Goal: Information Seeking & Learning: Learn about a topic

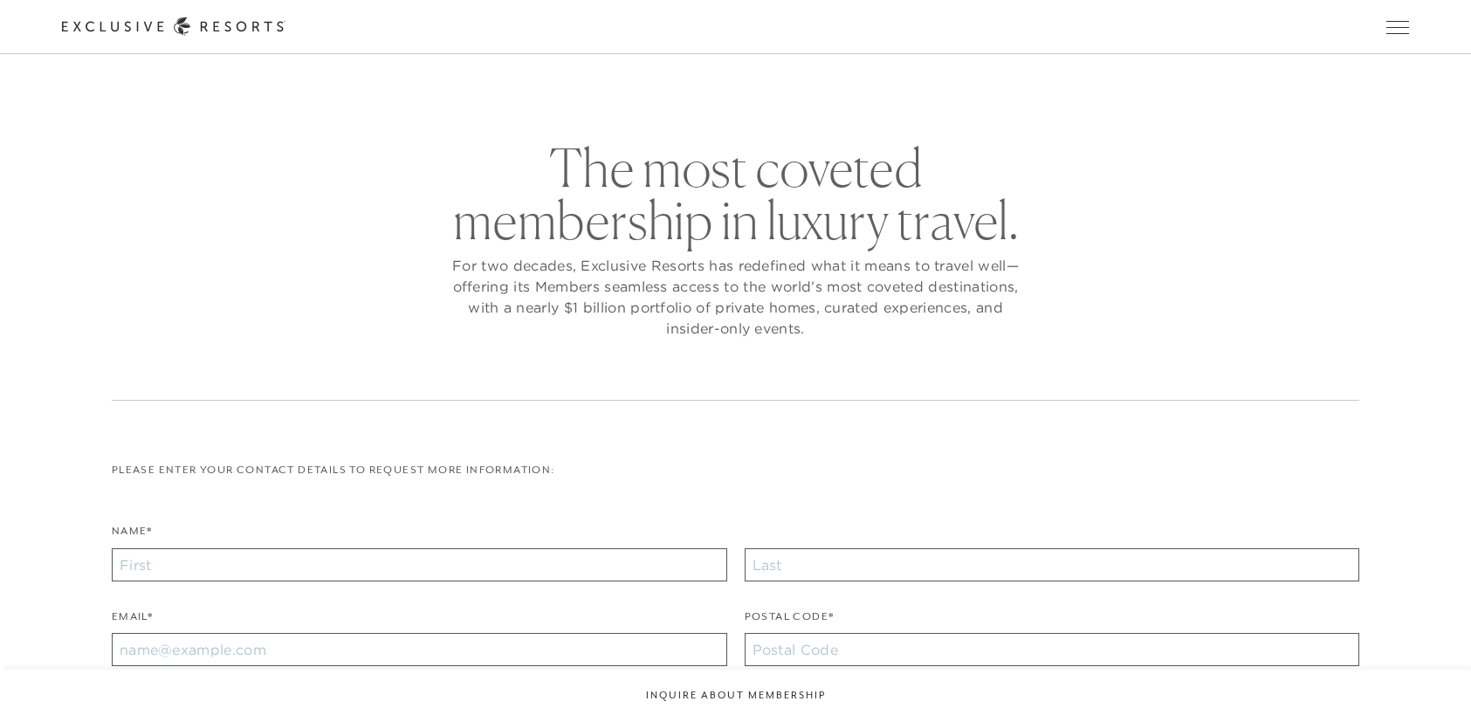
checkbox input "false"
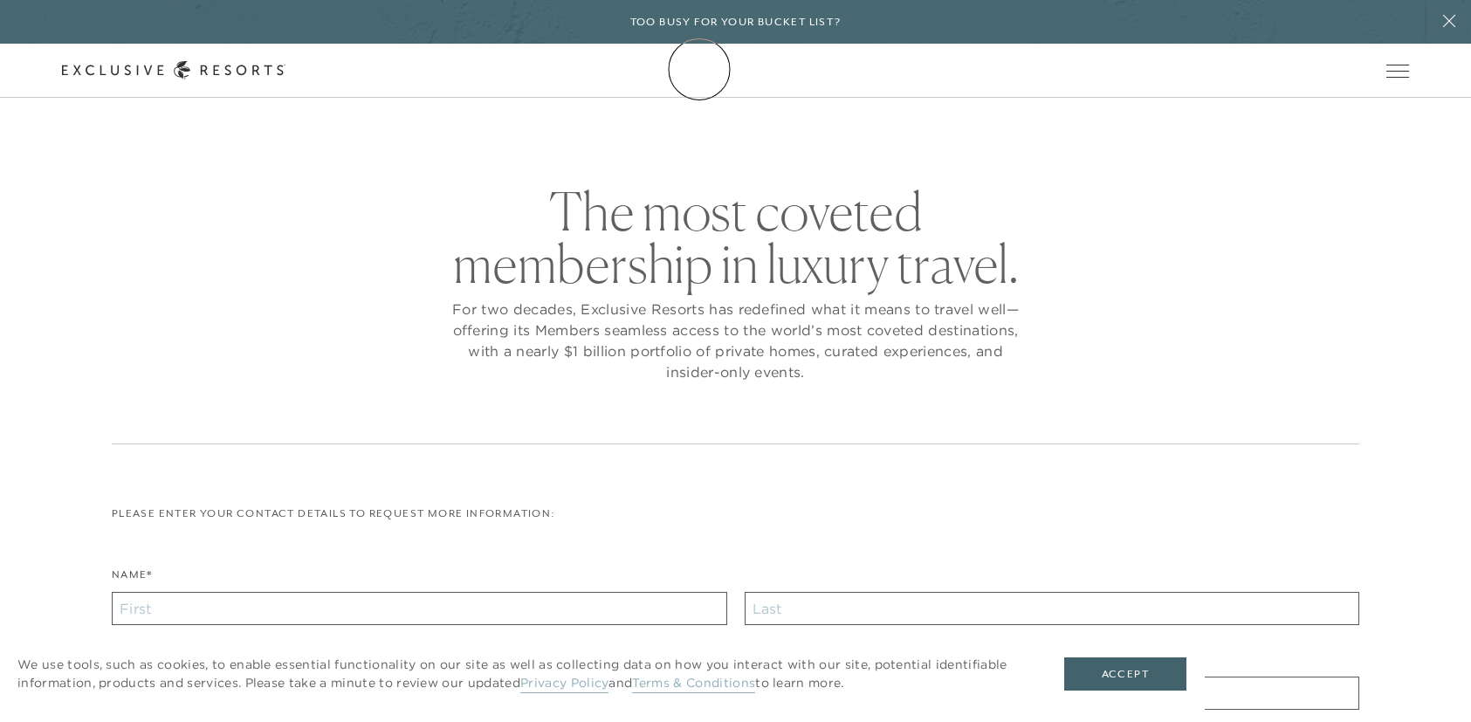
click at [286, 69] on icon at bounding box center [174, 70] width 224 height 18
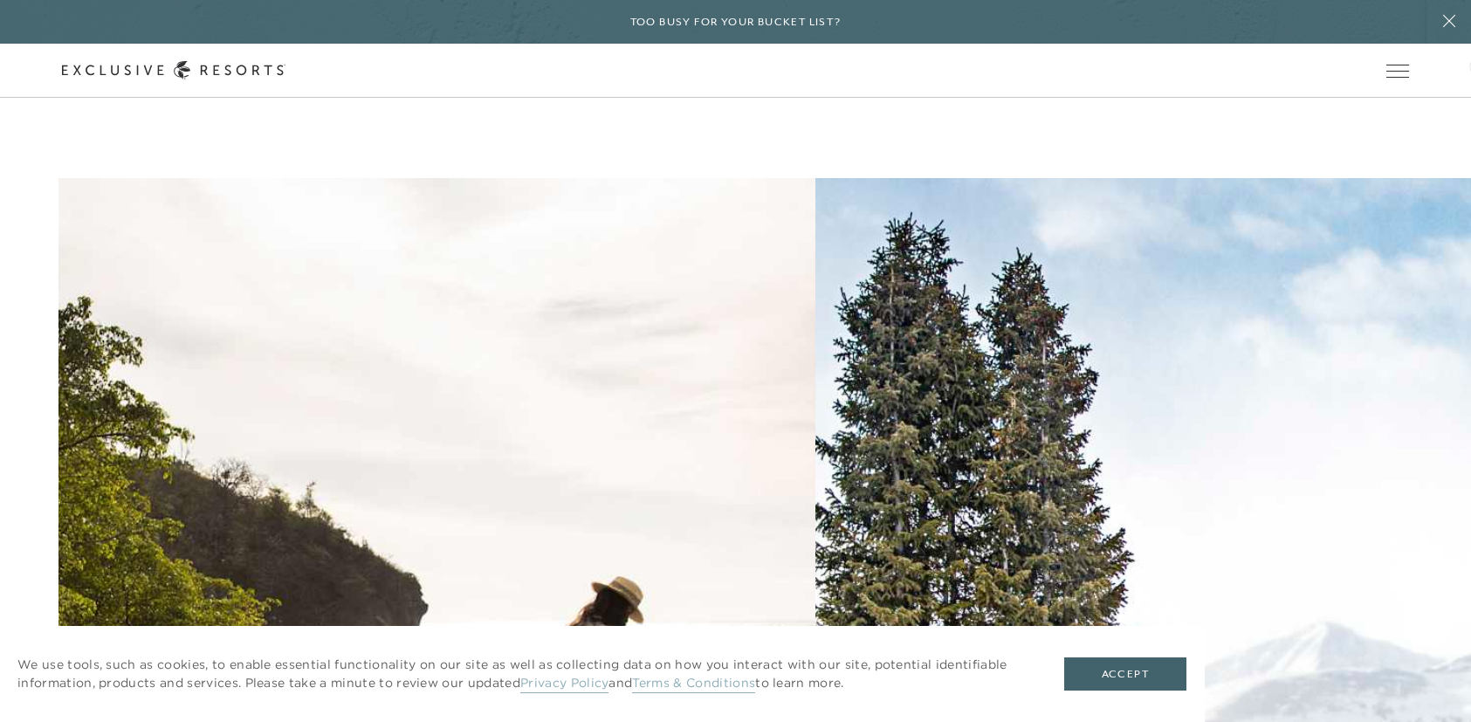
scroll to position [7930, 0]
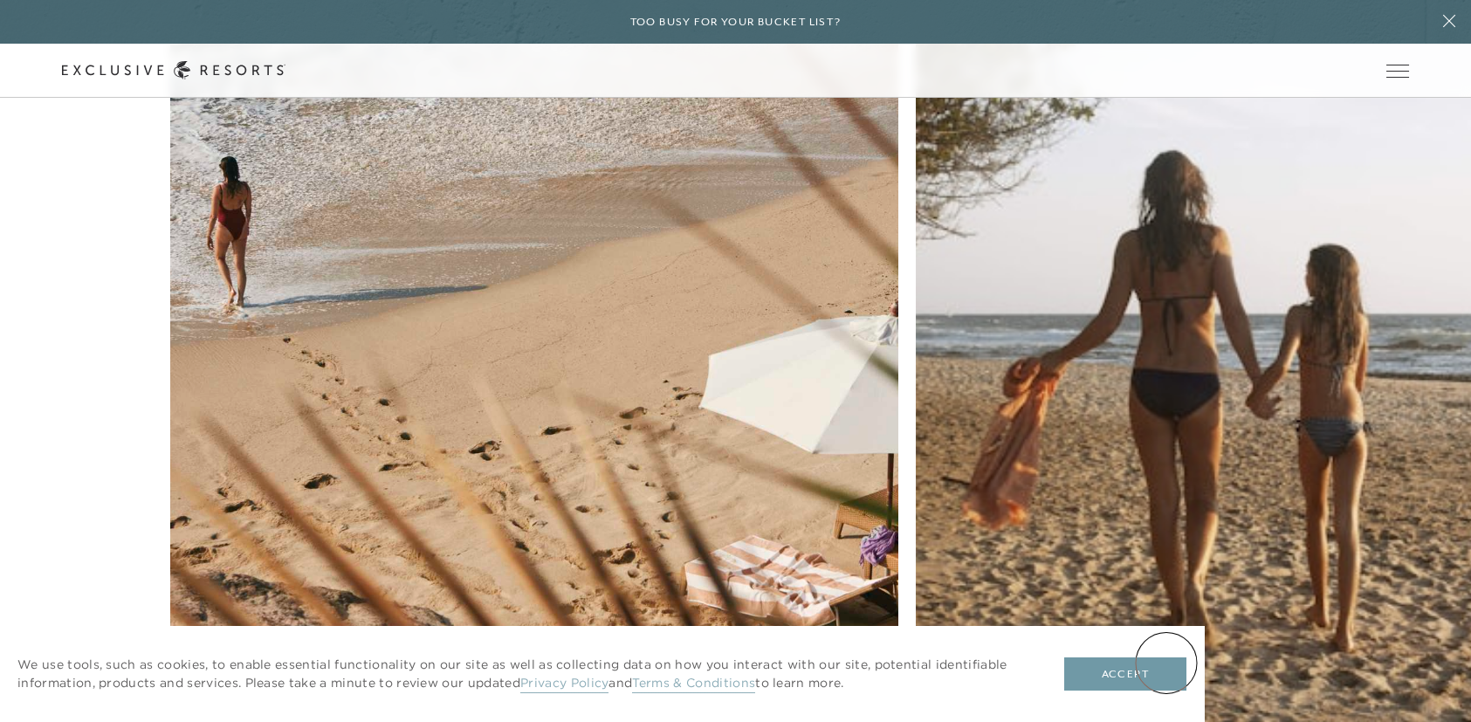
click at [1166, 663] on button "Accept" at bounding box center [1126, 674] width 122 height 33
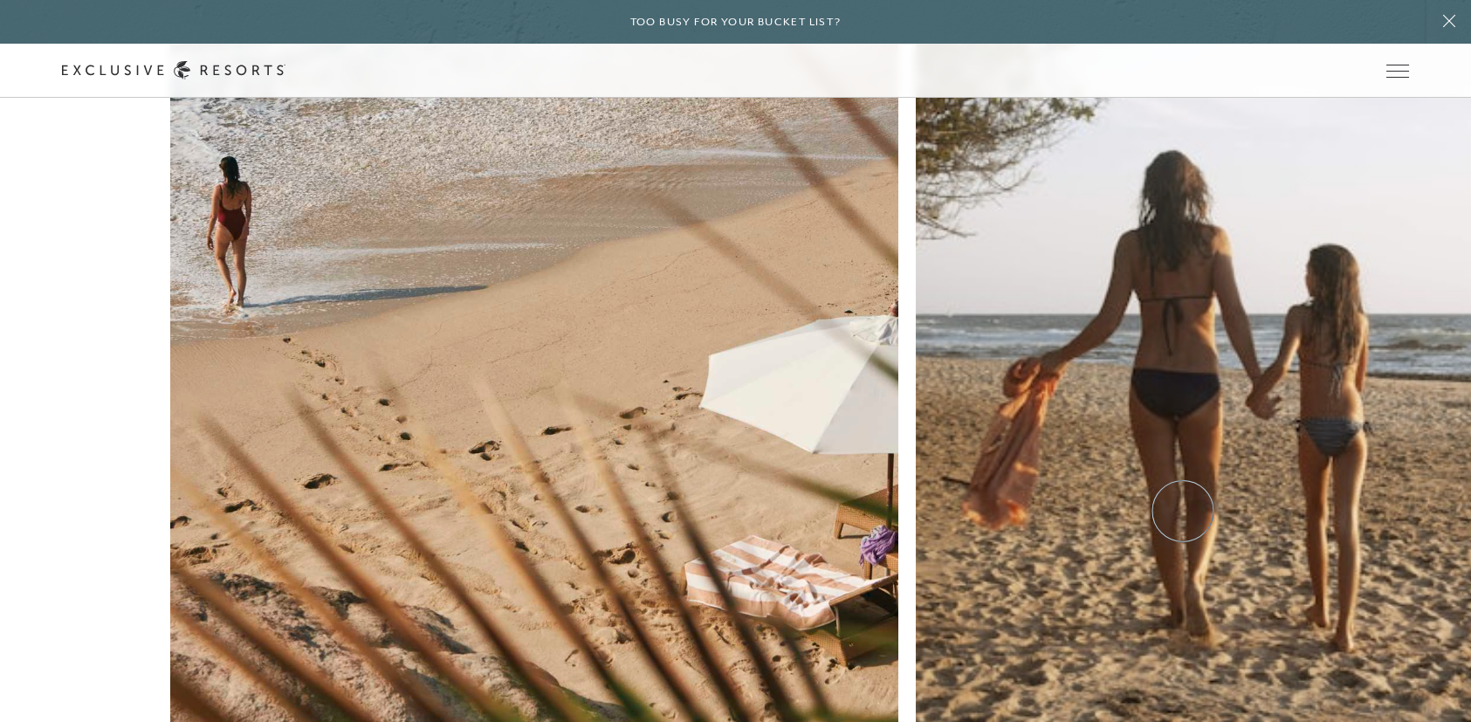
click at [1436, 340] on div "Club Journal Travel Travel, Future-Proofed Community The New Legacy of Luxury T…" at bounding box center [735, 545] width 1471 height 1367
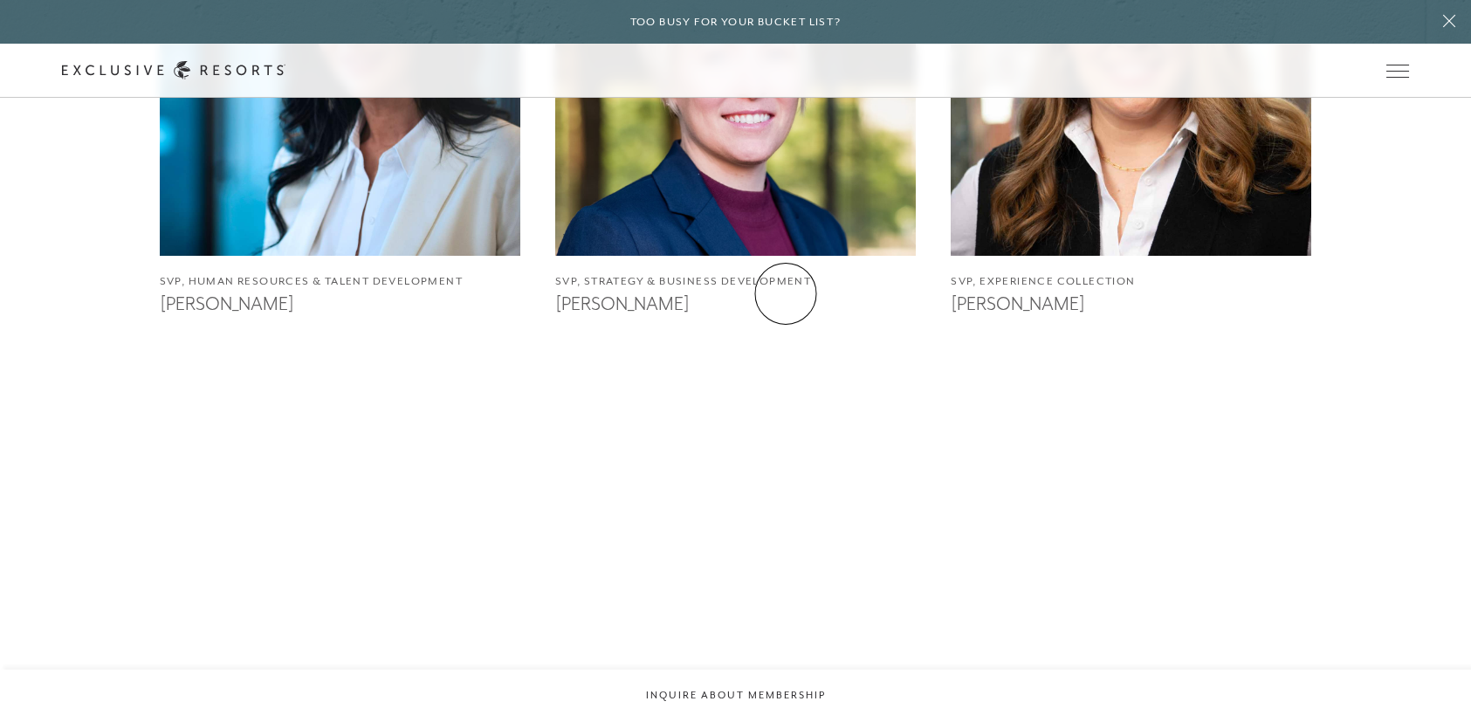
scroll to position [2008, 0]
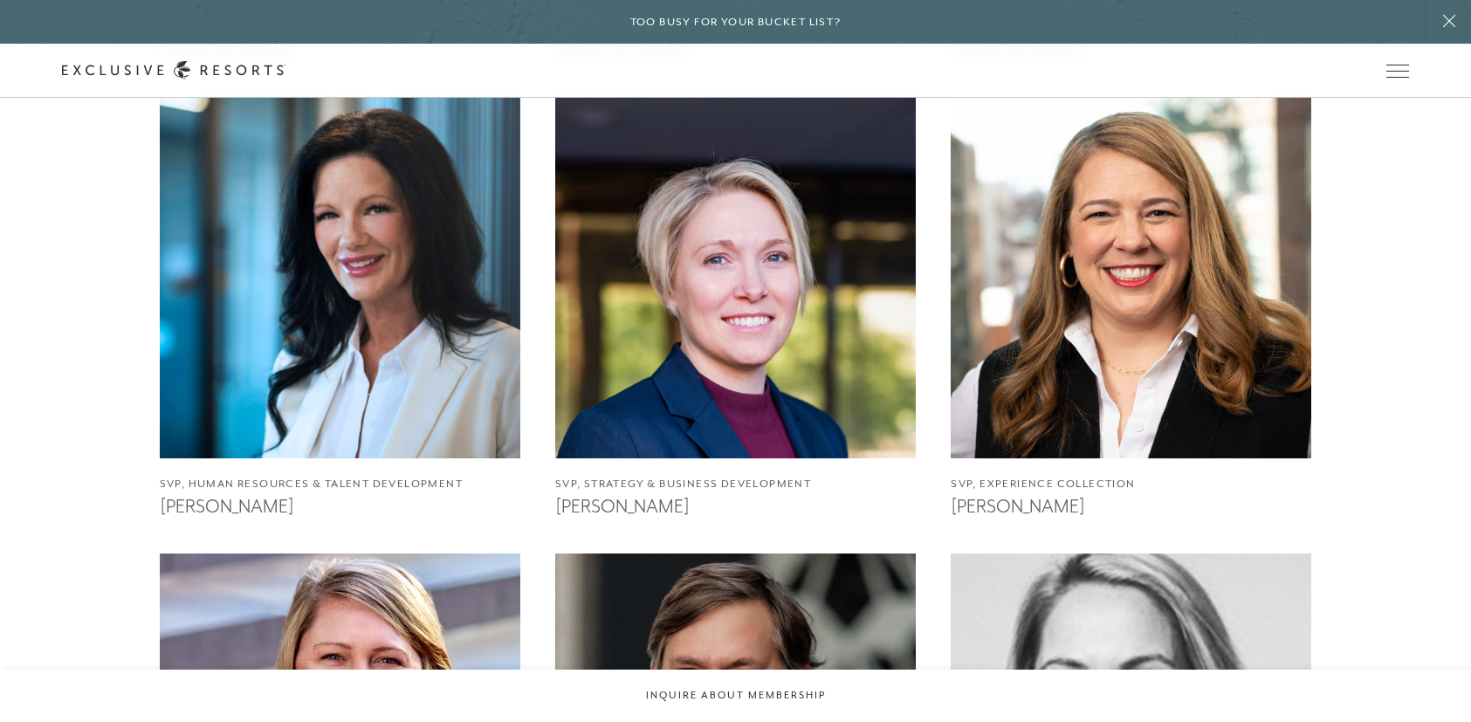
click at [786, 293] on img at bounding box center [735, 277] width 397 height 397
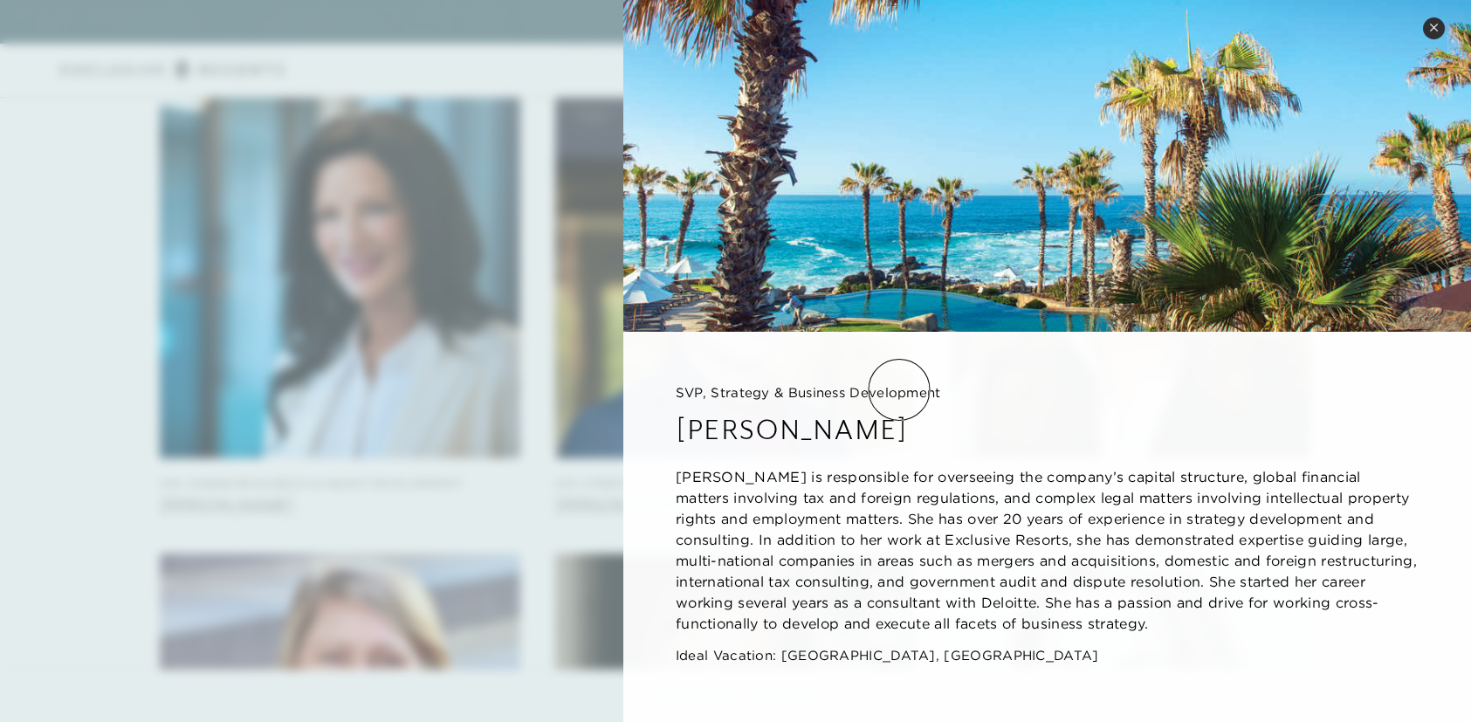
scroll to position [2096, 0]
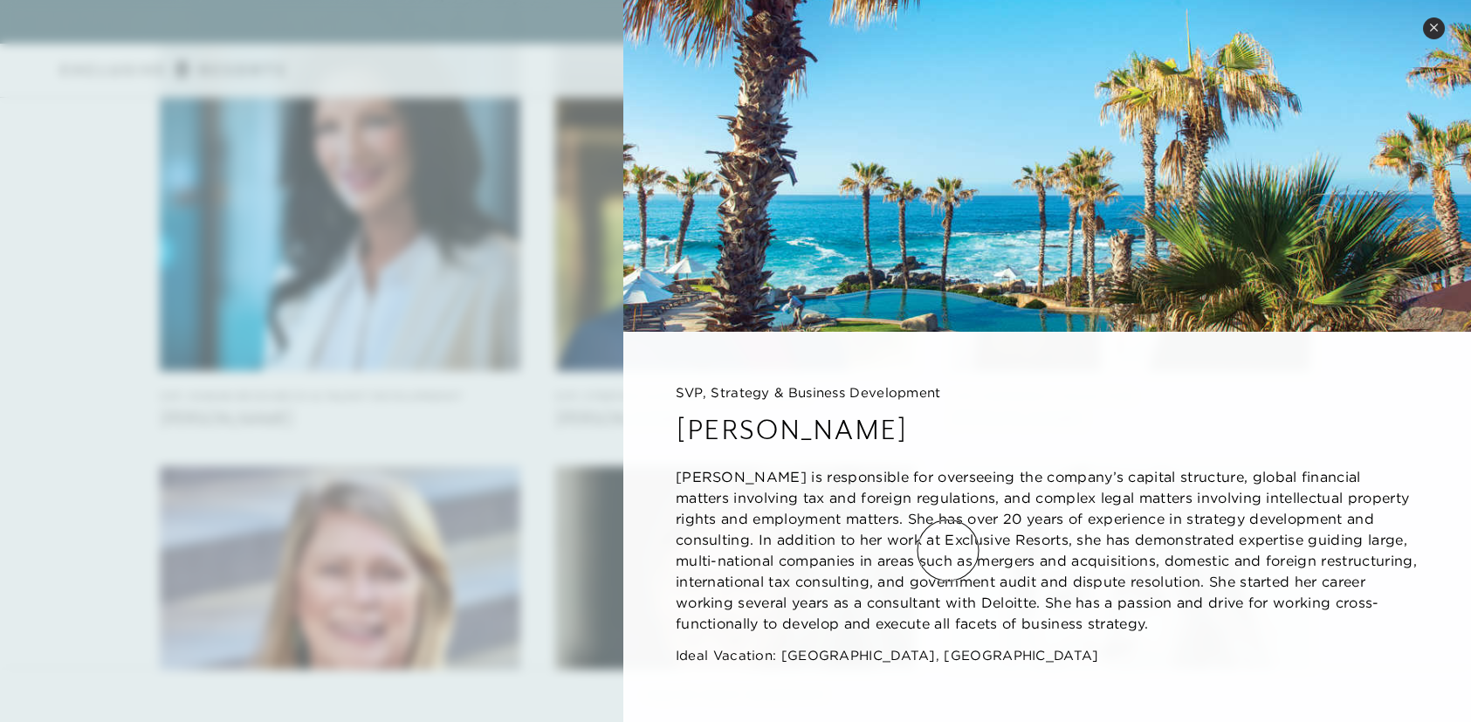
drag, startPoint x: 805, startPoint y: 474, endPoint x: 951, endPoint y: 557, distance: 167.8
click at [954, 565] on p "[PERSON_NAME] is responsible for overseeing the company’s capital structure, gl…" at bounding box center [1047, 550] width 743 height 168
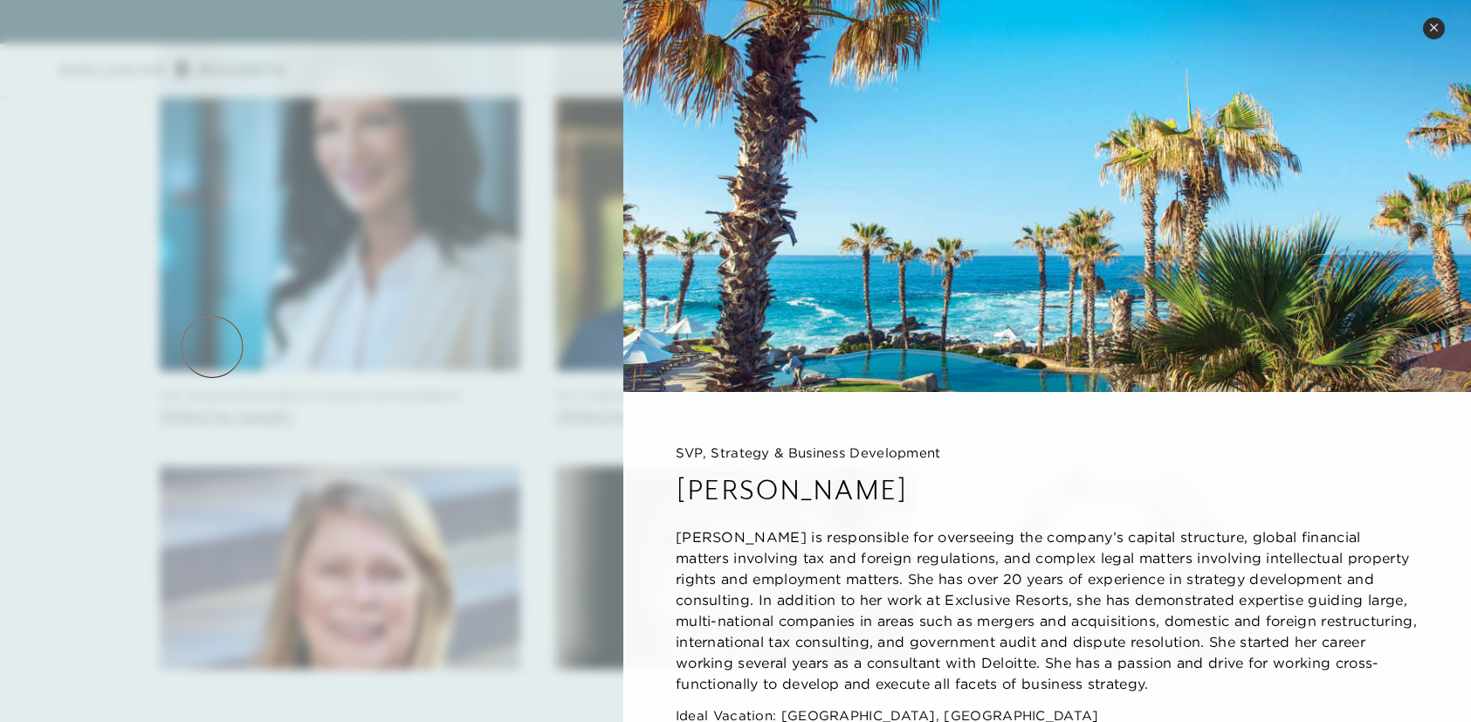
click at [212, 347] on div at bounding box center [735, 361] width 1471 height 722
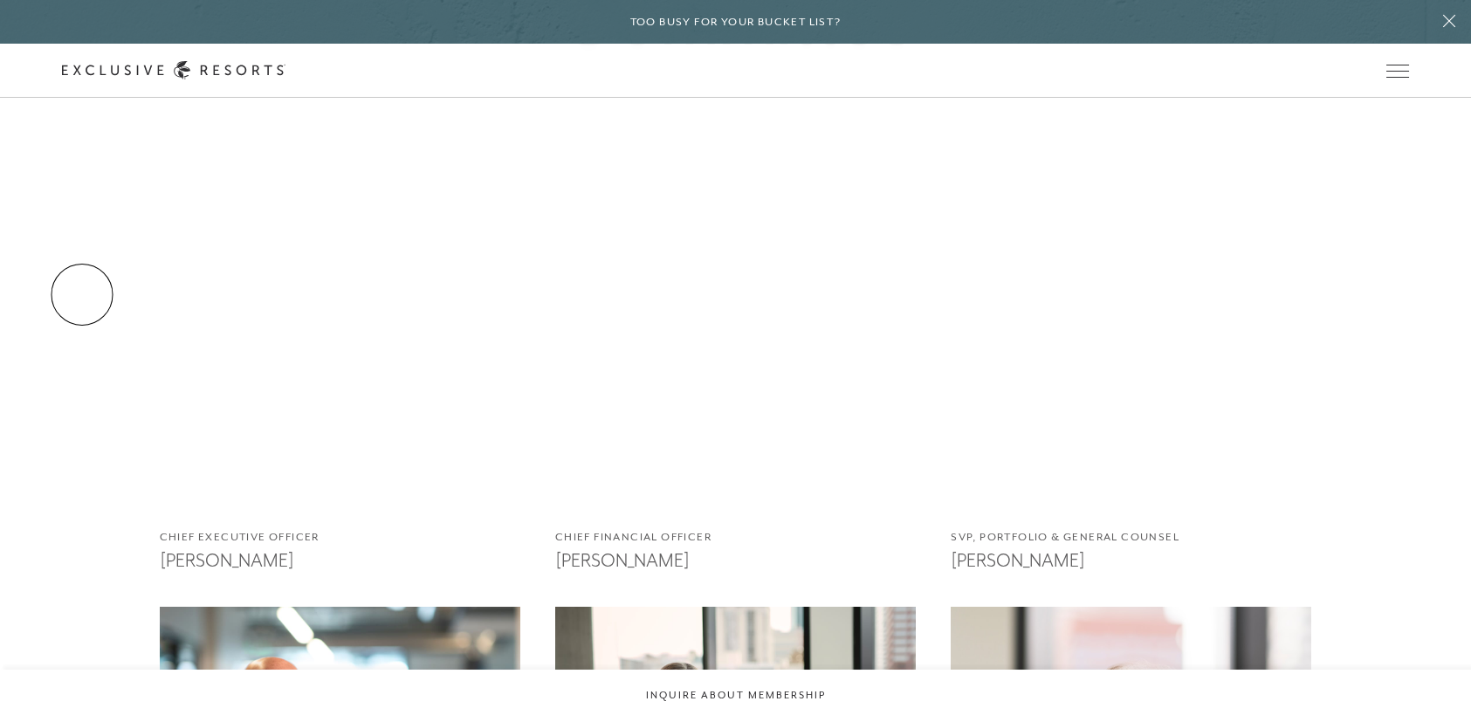
scroll to position [1048, 0]
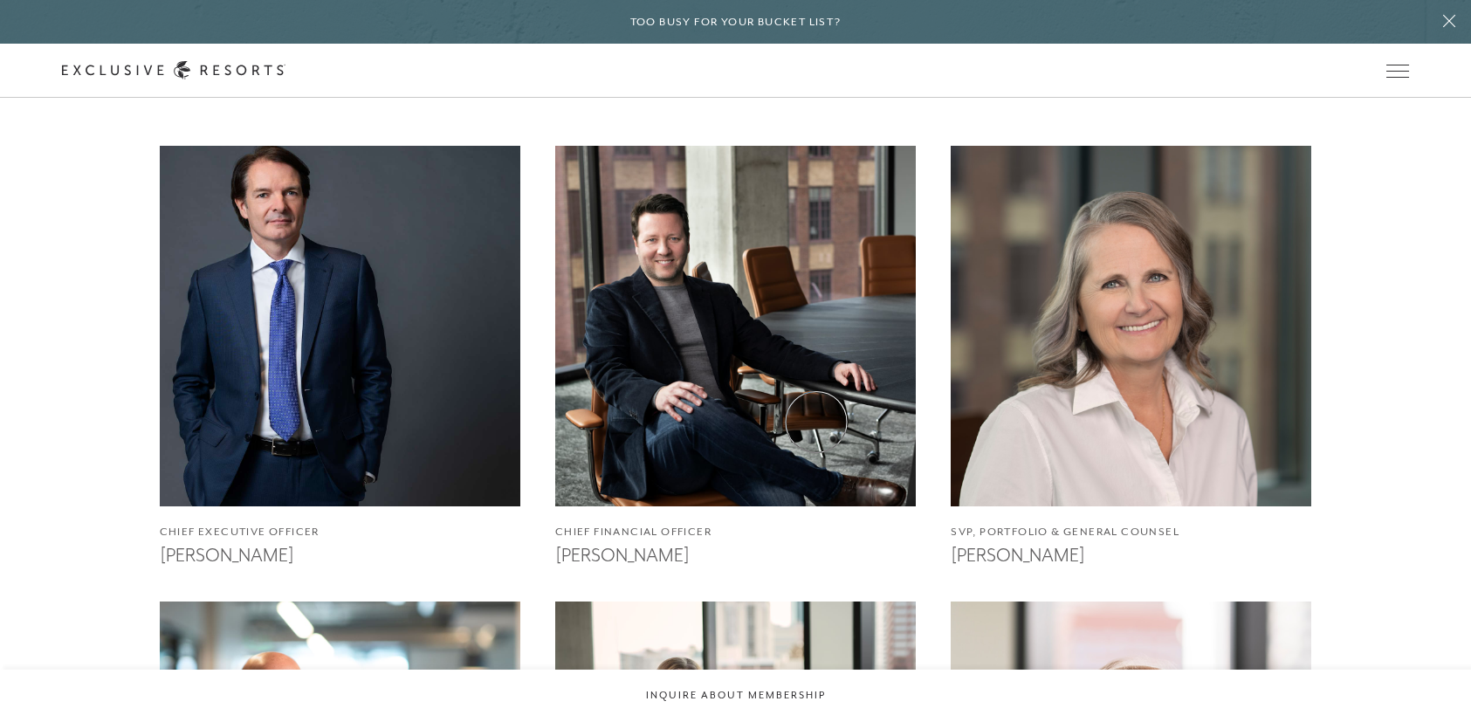
click at [816, 422] on img at bounding box center [735, 325] width 397 height 397
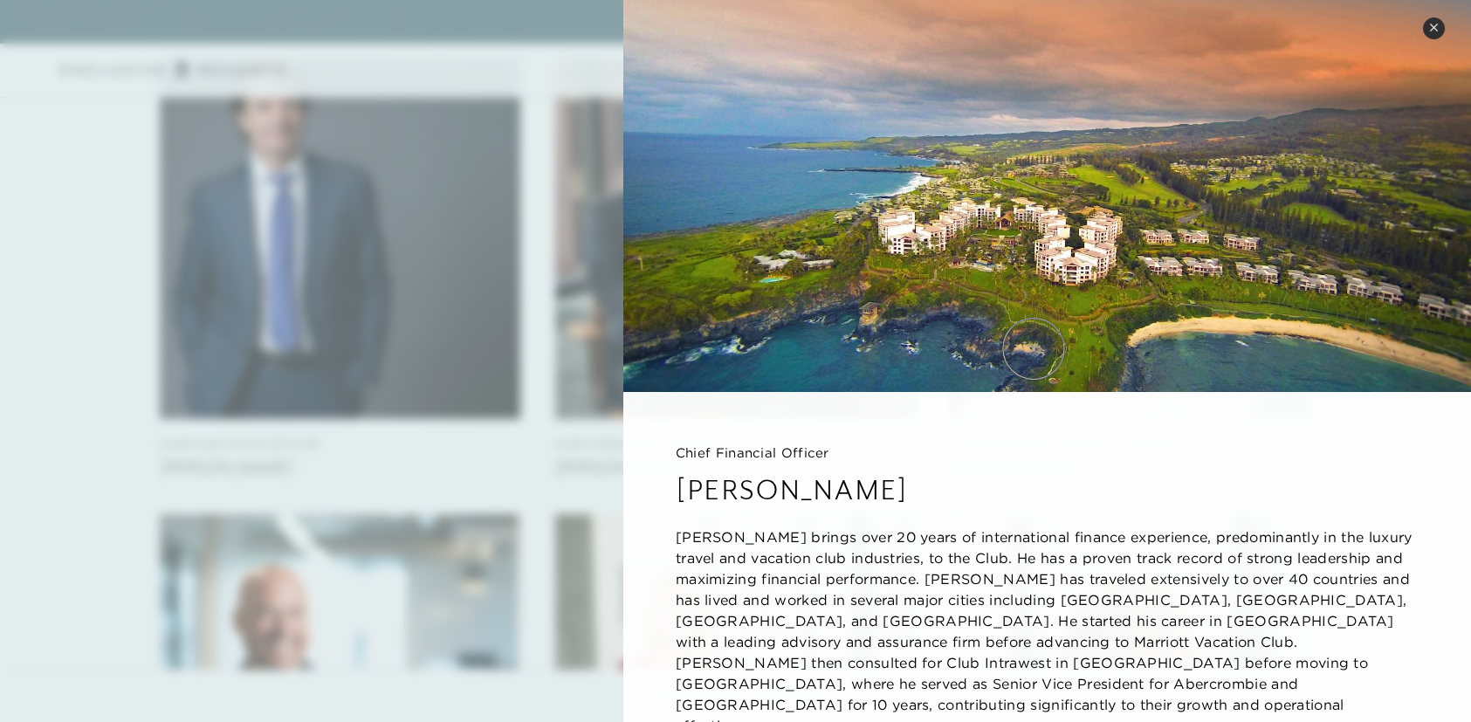
scroll to position [60, 0]
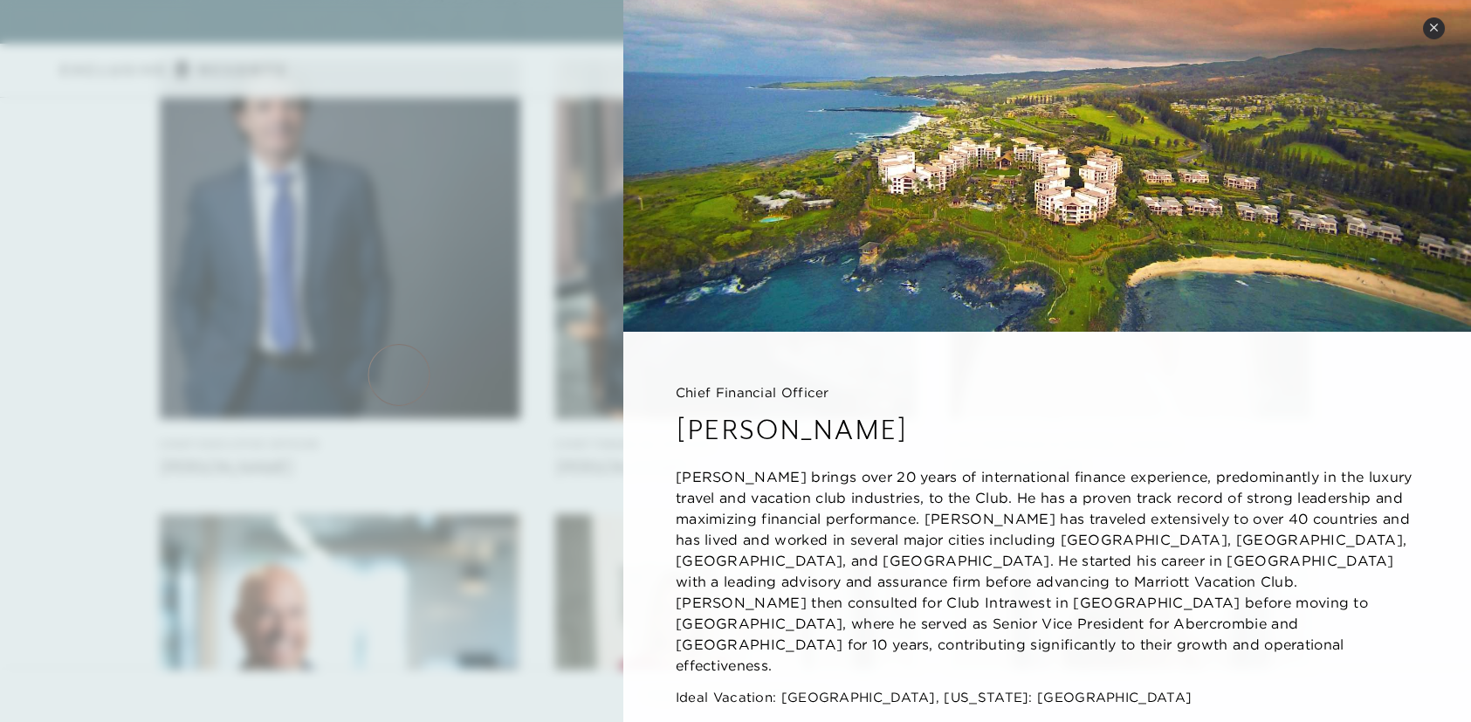
click at [399, 375] on div at bounding box center [735, 361] width 1471 height 722
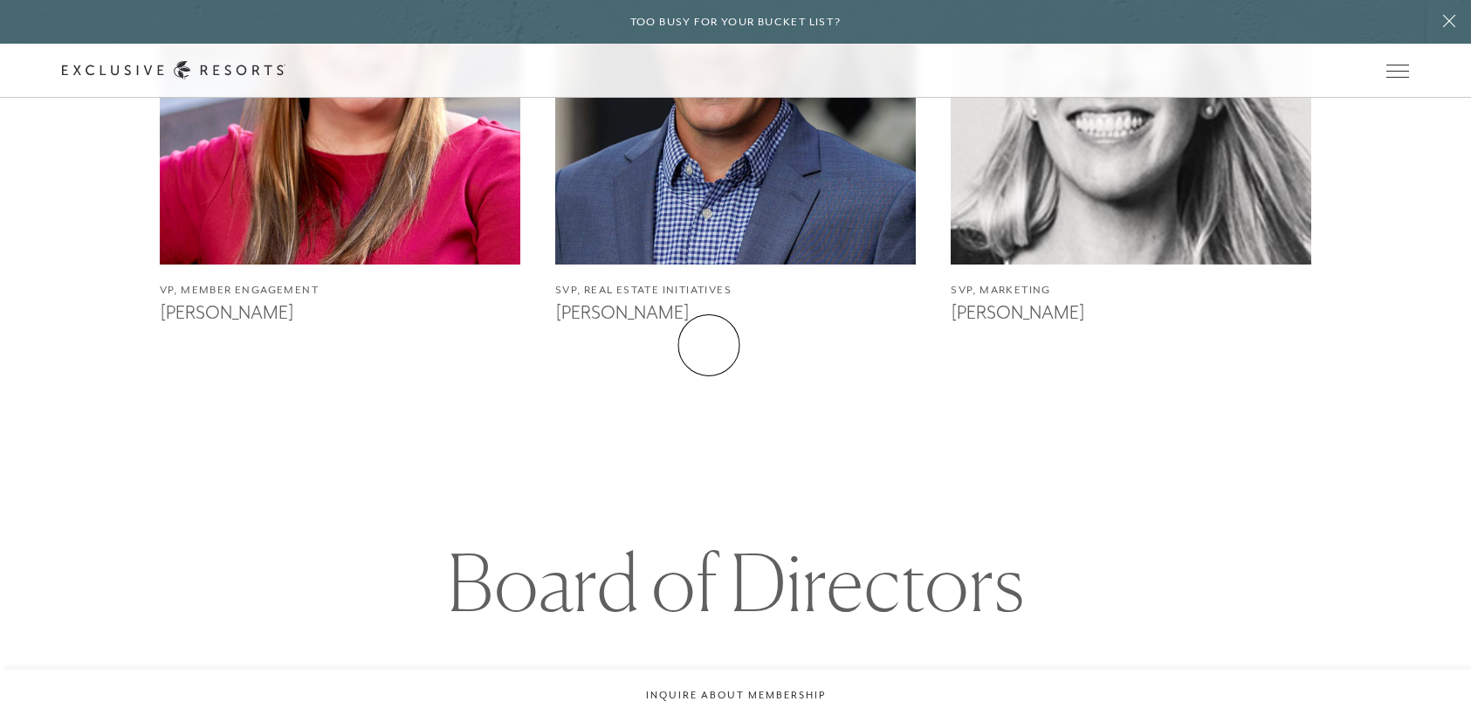
scroll to position [2047, 0]
